Goal: Information Seeking & Learning: Find specific page/section

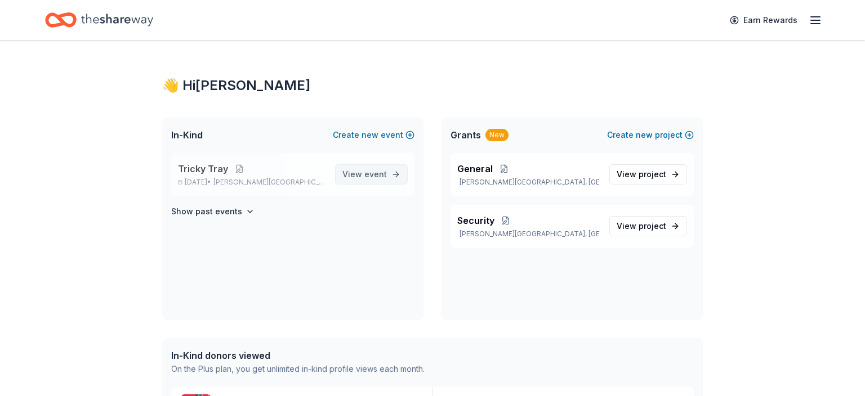
click at [368, 177] on span "event" at bounding box center [375, 174] width 23 height 10
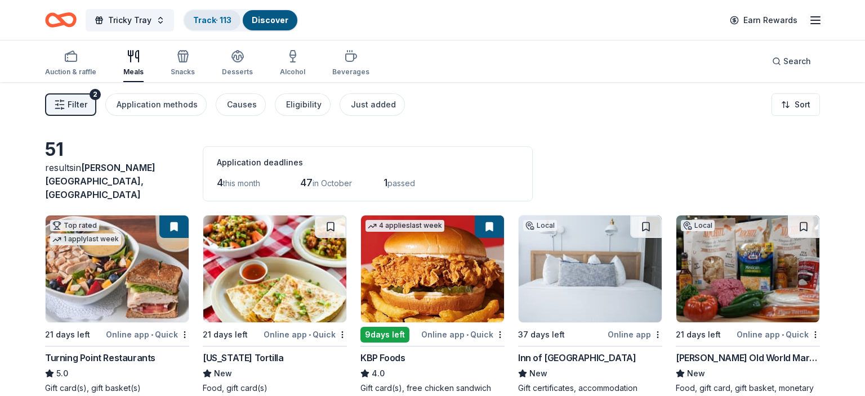
click at [214, 17] on link "Track · 113" at bounding box center [212, 20] width 38 height 10
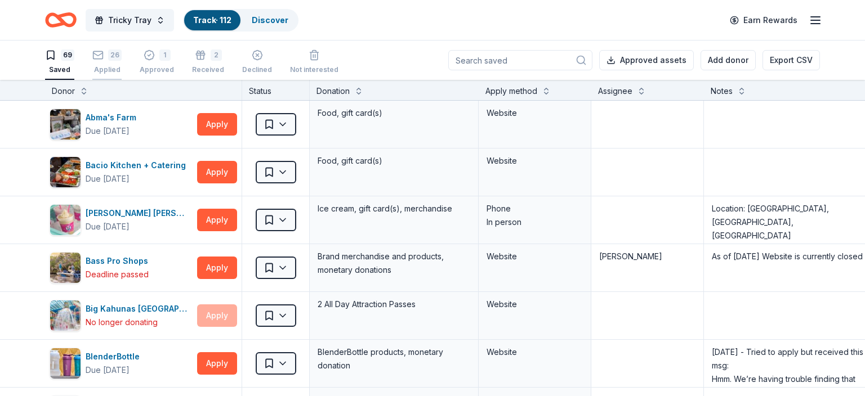
click at [100, 62] on div "26 Applied" at bounding box center [106, 62] width 29 height 25
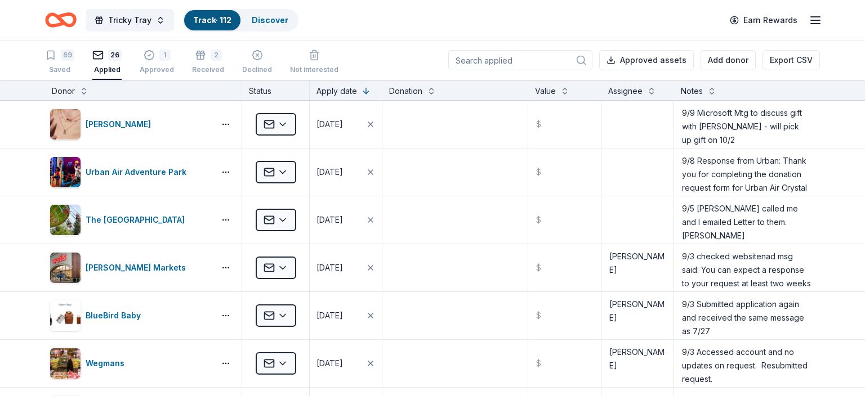
click at [481, 60] on input at bounding box center [520, 60] width 144 height 20
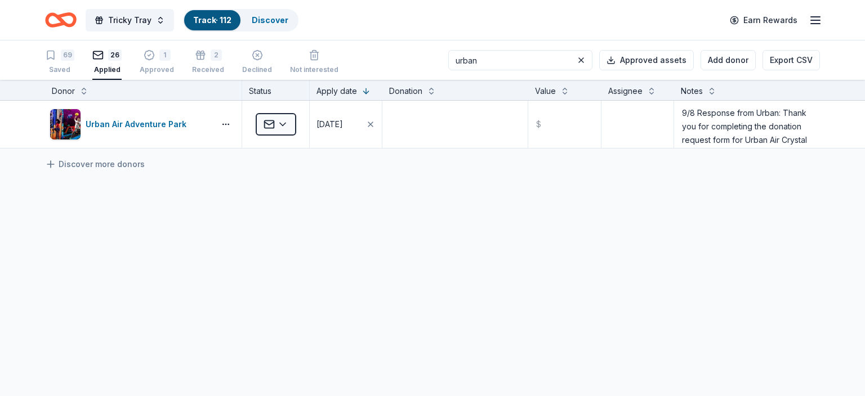
type input "urban"
